Goal: Task Accomplishment & Management: Use online tool/utility

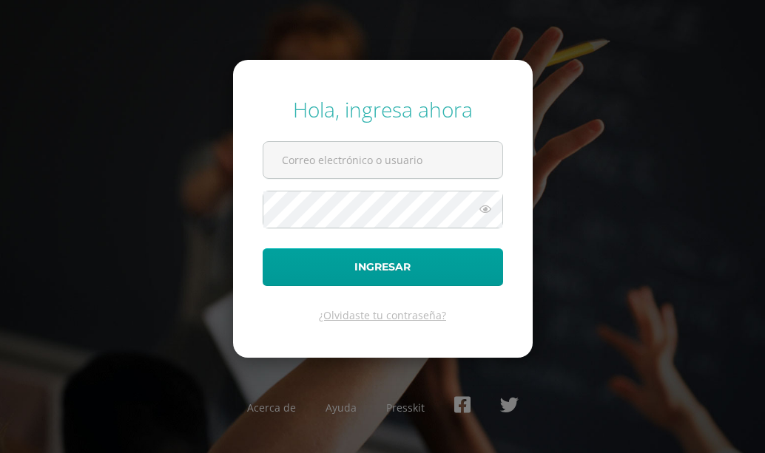
type input "o"
type input "[EMAIL_ADDRESS][DOMAIN_NAME]"
click at [484, 200] on icon at bounding box center [484, 209] width 19 height 18
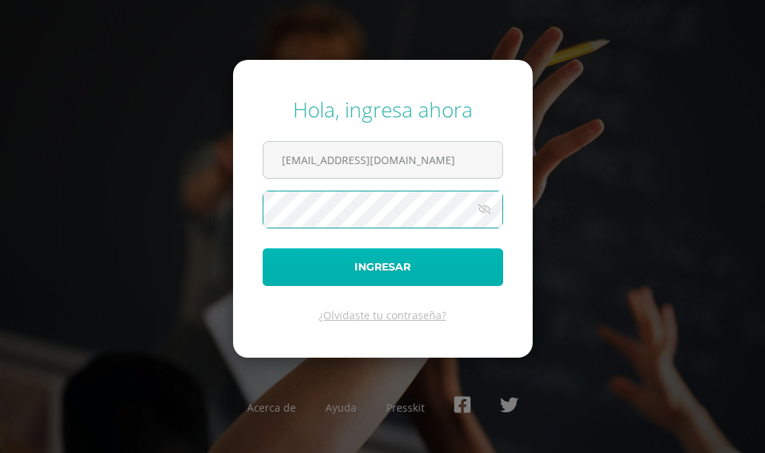
click at [390, 276] on button "Ingresar" at bounding box center [382, 267] width 240 height 38
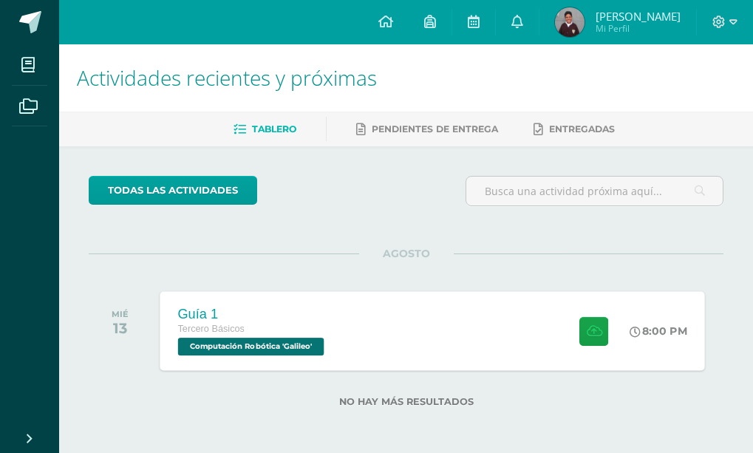
click at [350, 324] on div "Guía 1 Tercero Básicos Computación Robótica 'Galileo' 8:00 PM Guía 1 Computació…" at bounding box center [432, 330] width 545 height 79
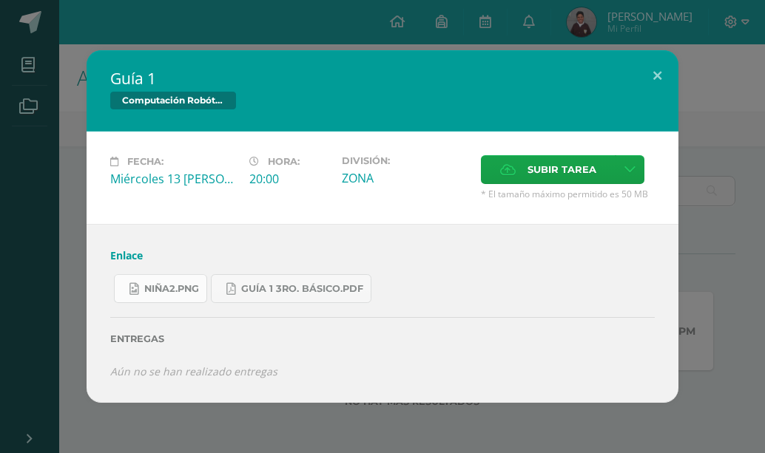
click at [172, 288] on span "niña2.png" at bounding box center [171, 289] width 55 height 12
click at [322, 288] on span "Guía 1 3ro. Básico.pdf" at bounding box center [302, 289] width 122 height 12
click at [133, 257] on link "Enlace" at bounding box center [126, 255] width 33 height 14
click at [466, 268] on div "niña2.png Guía 1 3ro. Básico.pdf" at bounding box center [382, 282] width 544 height 41
